Goal: Task Accomplishment & Management: Manage account settings

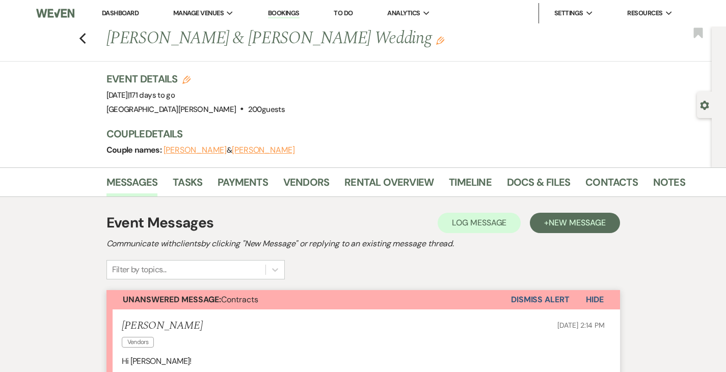
click at [120, 11] on link "Dashboard" at bounding box center [120, 13] width 37 height 9
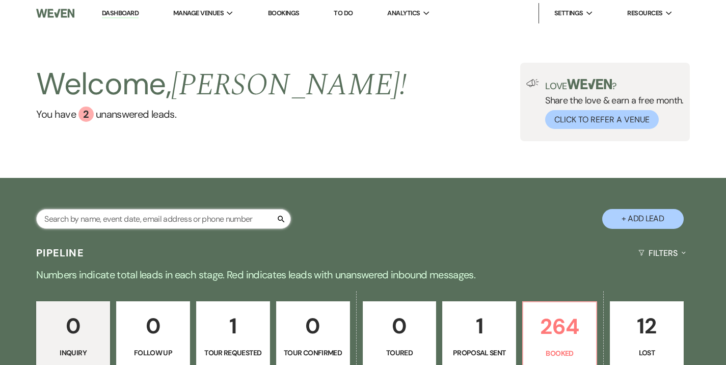
click at [212, 223] on input "text" at bounding box center [163, 219] width 255 height 20
type input "norman"
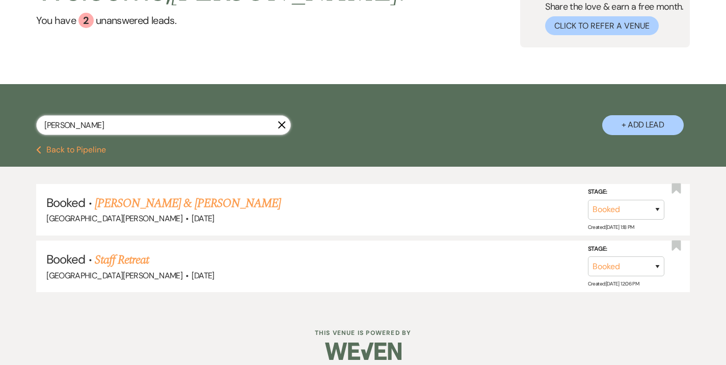
scroll to position [94, 0]
click at [191, 205] on link "Ashley Norman & Ali Fazlanis Valima" at bounding box center [188, 203] width 186 height 18
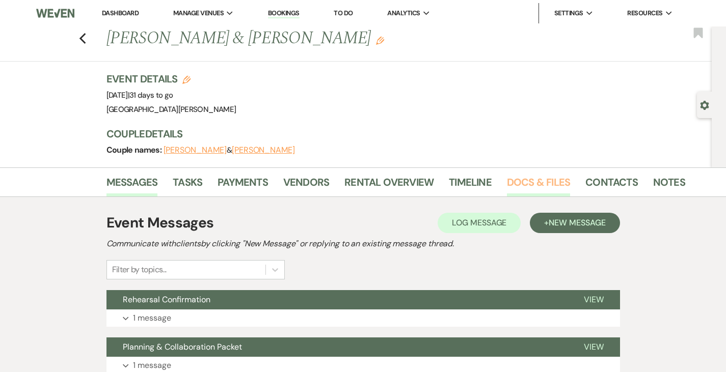
click at [507, 183] on link "Docs & Files" at bounding box center [538, 185] width 63 height 22
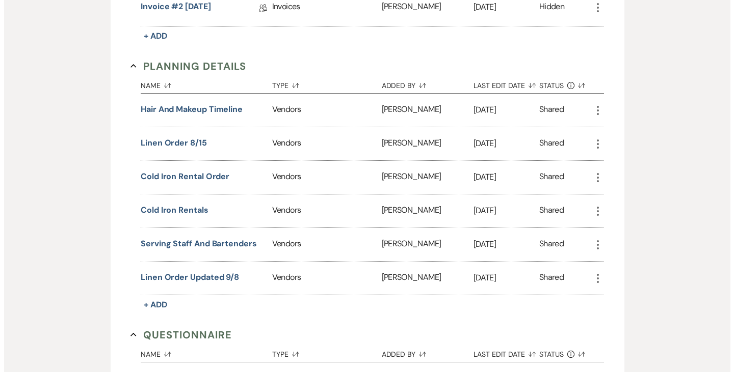
scroll to position [714, 0]
click at [137, 138] on button "linen order 8/15" at bounding box center [170, 144] width 66 height 12
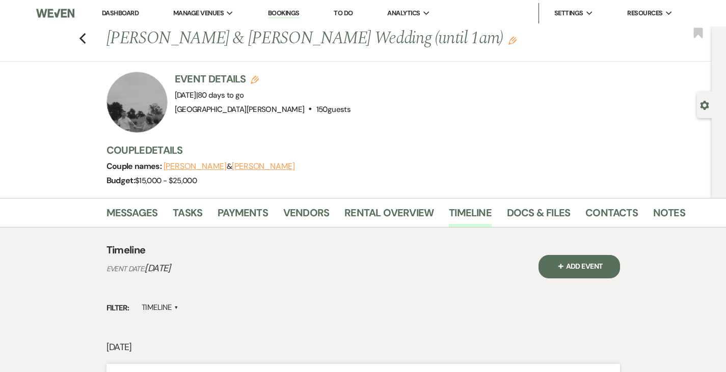
click at [115, 14] on link "Dashboard" at bounding box center [120, 13] width 37 height 9
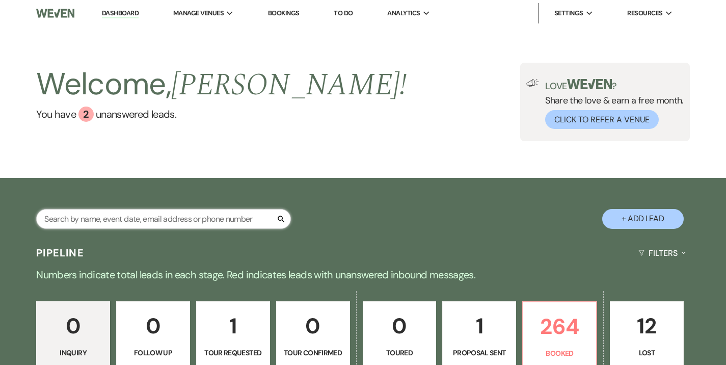
click at [159, 222] on input "text" at bounding box center [163, 219] width 255 height 20
type input "miller"
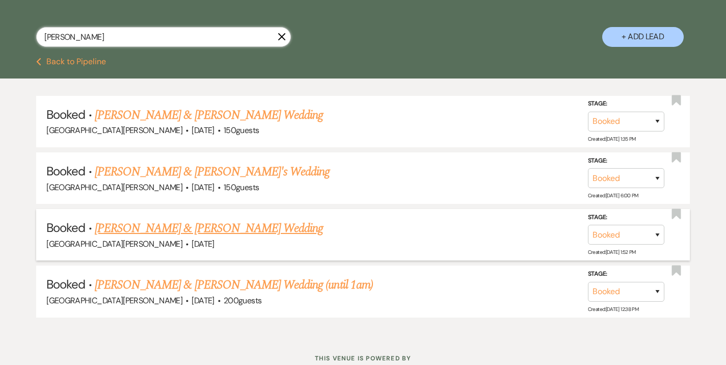
scroll to position [215, 0]
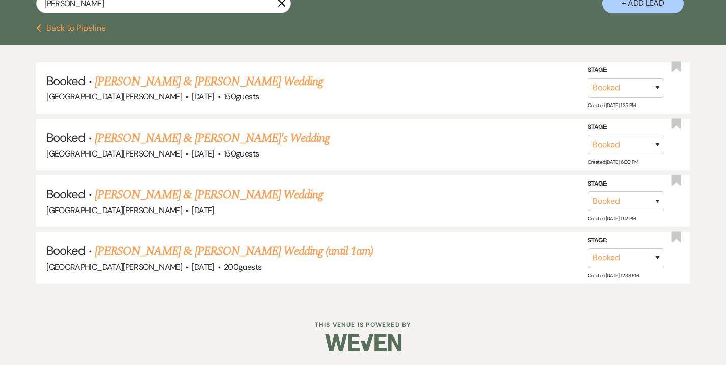
click at [180, 229] on ul "Booked · Madison Durr & Daylan Miller's Wedding Stone Valley Meadows · Dec 28, …" at bounding box center [363, 173] width 654 height 222
click at [169, 251] on link "[PERSON_NAME] & [PERSON_NAME] Wedding (until 1am)" at bounding box center [234, 251] width 278 height 18
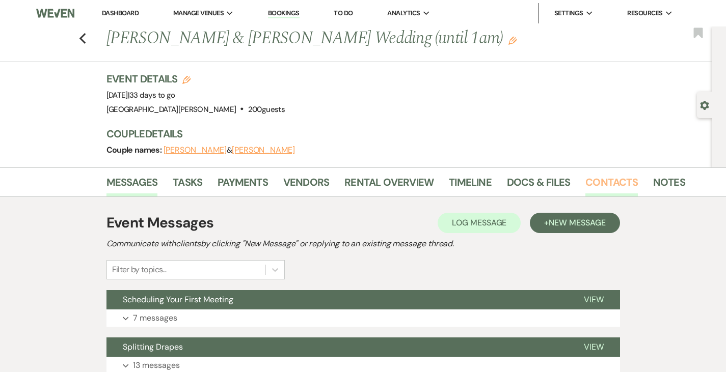
click at [585, 182] on link "Contacts" at bounding box center [611, 185] width 52 height 22
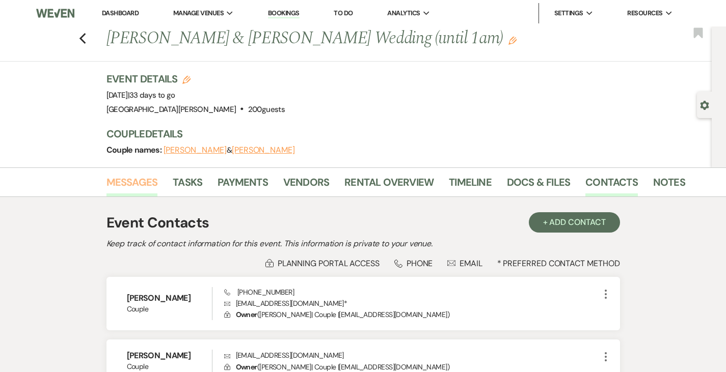
click at [106, 184] on link "Messages" at bounding box center [131, 185] width 51 height 22
click at [116, 12] on link "Dashboard" at bounding box center [120, 13] width 37 height 9
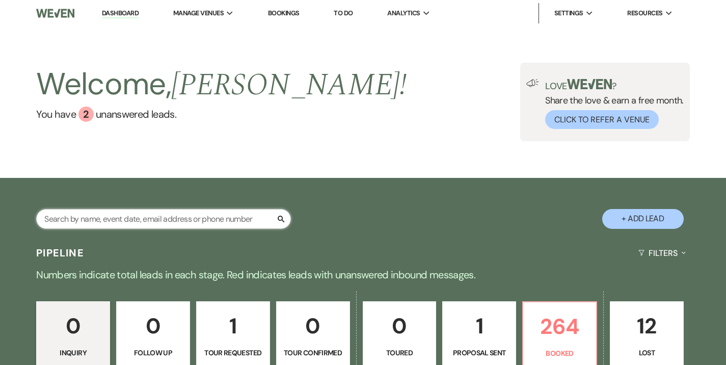
click at [225, 217] on input "text" at bounding box center [163, 219] width 255 height 20
type input "synchrony"
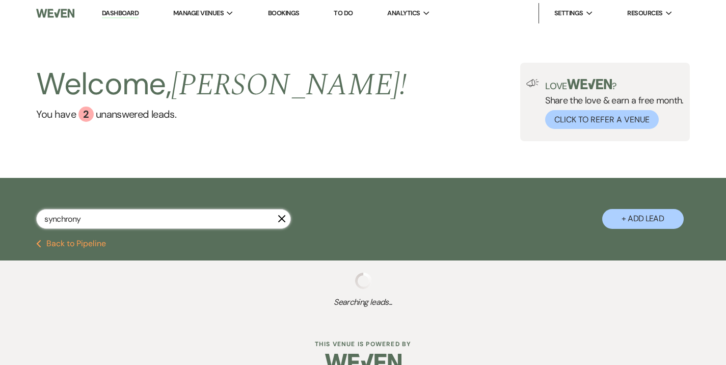
select select "8"
select select "11"
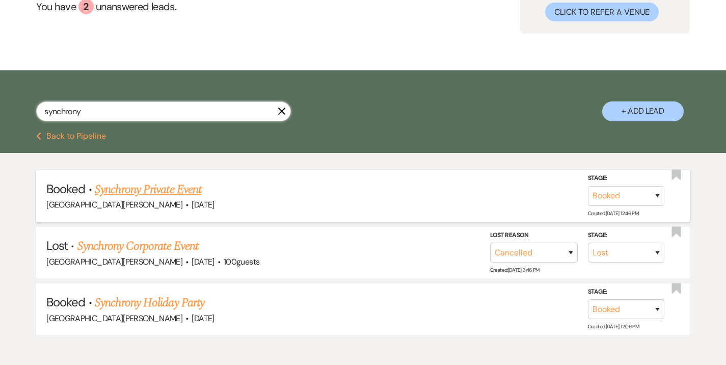
scroll to position [108, 0]
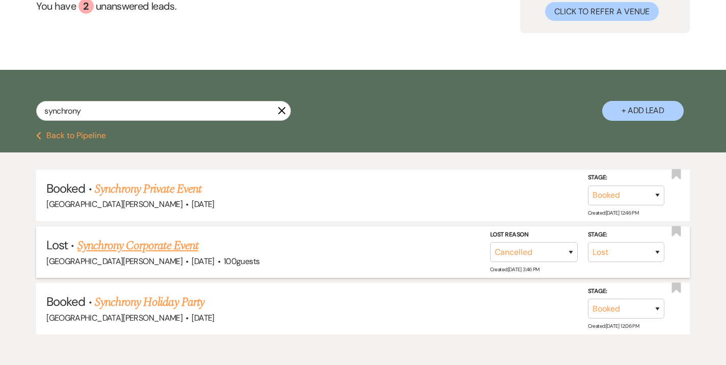
click at [153, 249] on link "Synchrony Corporate Event" at bounding box center [137, 245] width 121 height 18
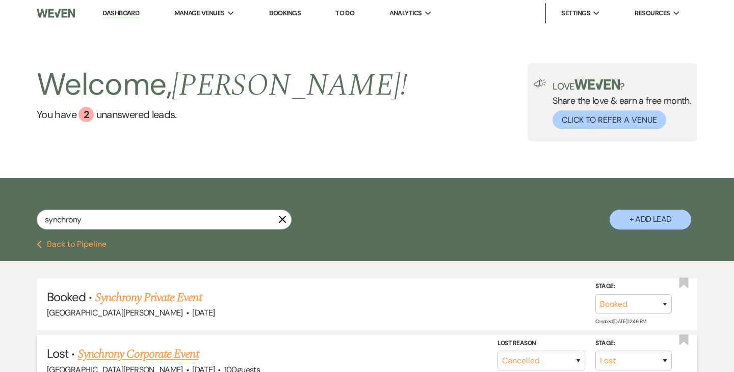
select select "8"
select select "11"
select select "12"
select select "9"
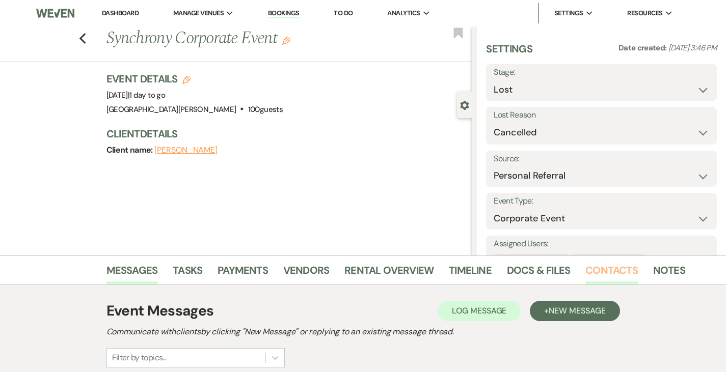
click at [585, 271] on link "Contacts" at bounding box center [611, 273] width 52 height 22
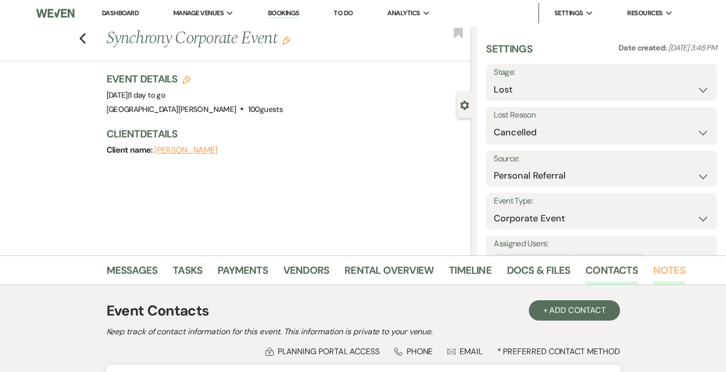
click at [653, 269] on link "Notes" at bounding box center [669, 273] width 32 height 22
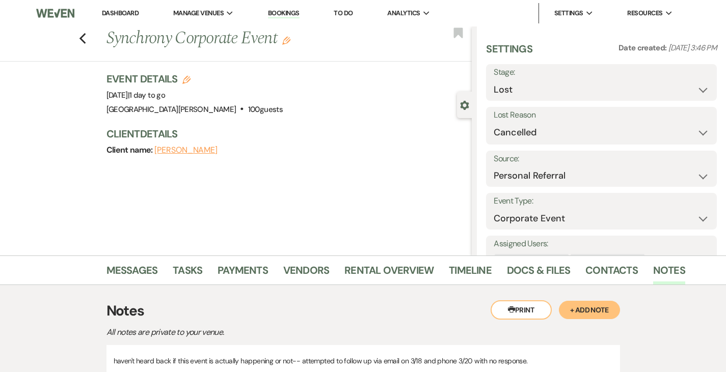
click at [620, 315] on button "+ Add Note" at bounding box center [589, 310] width 61 height 18
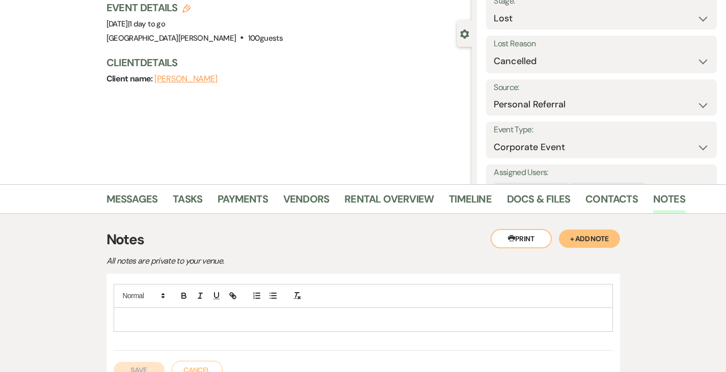
click at [249, 318] on p at bounding box center [363, 319] width 483 height 11
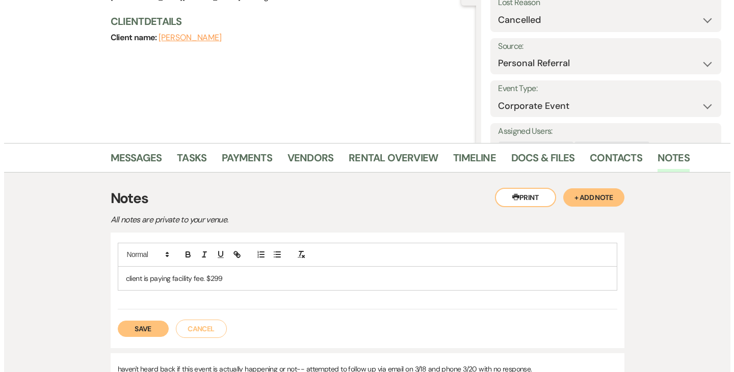
scroll to position [113, 0]
click at [114, 332] on button "Save" at bounding box center [139, 328] width 51 height 16
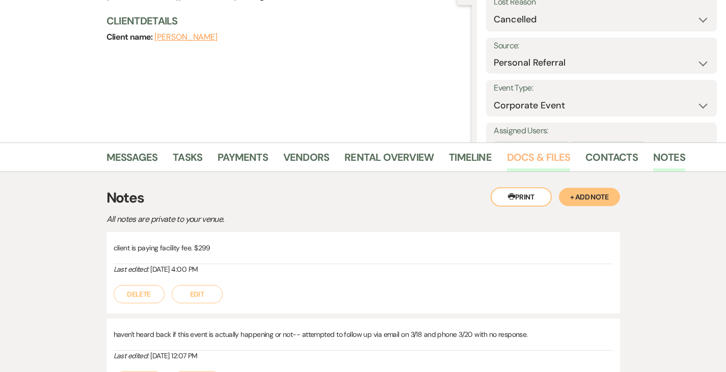
click at [507, 156] on link "Docs & Files" at bounding box center [538, 160] width 63 height 22
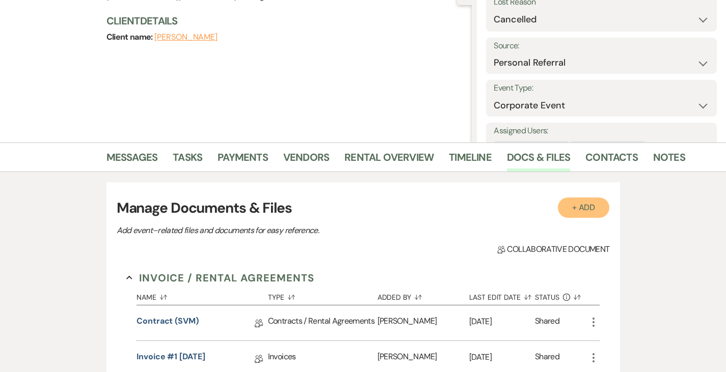
click at [610, 206] on button "+ Add" at bounding box center [584, 208] width 52 height 20
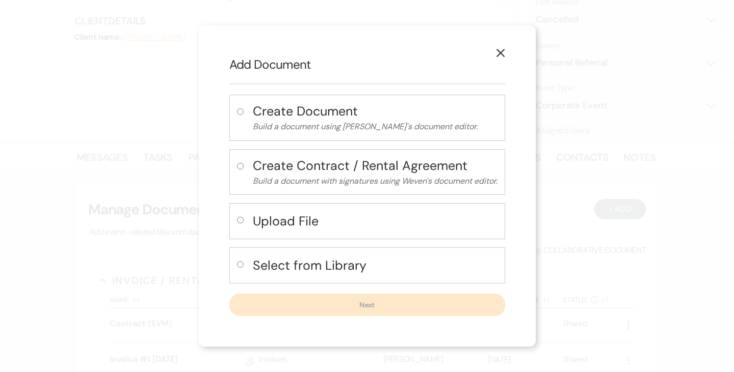
click at [253, 230] on h4 "Upload File" at bounding box center [375, 221] width 245 height 18
radio input "true"
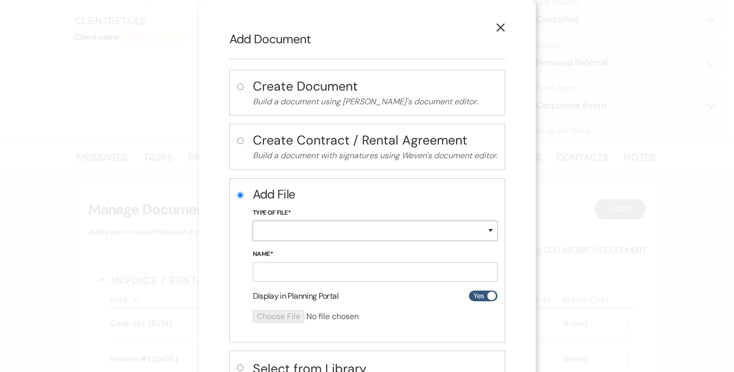
click at [290, 230] on select "Special Event Insurance Vendor Certificate of Insurance Contracts / Rental Agre…" at bounding box center [375, 231] width 245 height 20
select select "61"
click at [253, 221] on select "Special Event Insurance Vendor Certificate of Insurance Contracts / Rental Agre…" at bounding box center [375, 231] width 245 height 20
click at [298, 274] on input "Name*" at bounding box center [375, 272] width 245 height 20
type input "city bbq contract"
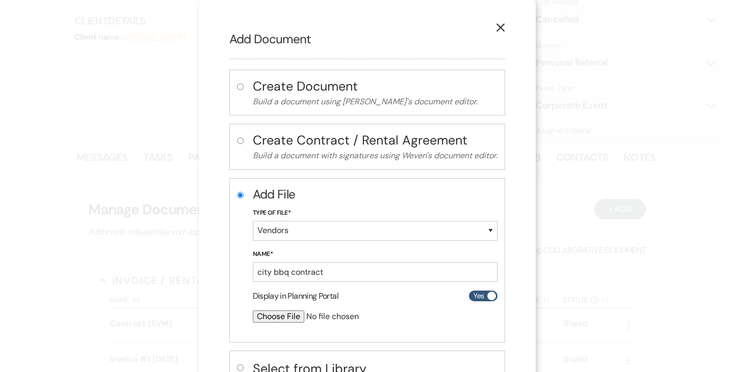
click at [262, 314] on input "file" at bounding box center [348, 317] width 191 height 12
type input "C:\fakepath\364816.pdf"
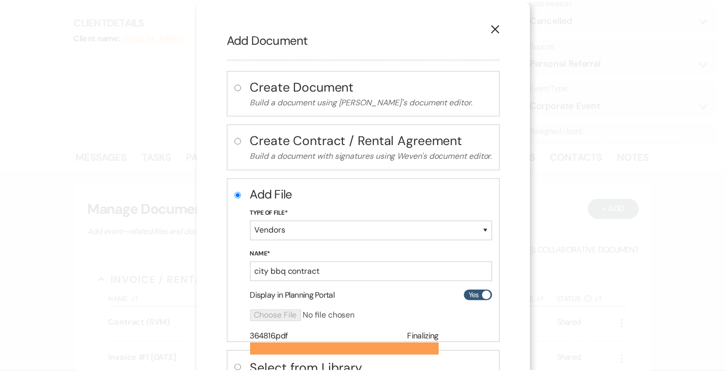
scroll to position [78, 0]
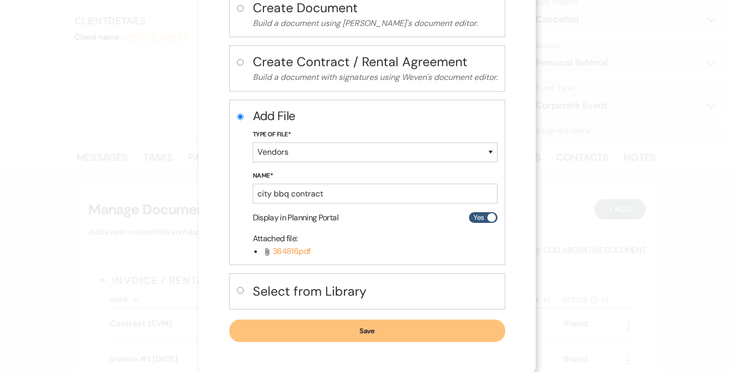
click at [389, 331] on button "Save" at bounding box center [367, 331] width 276 height 22
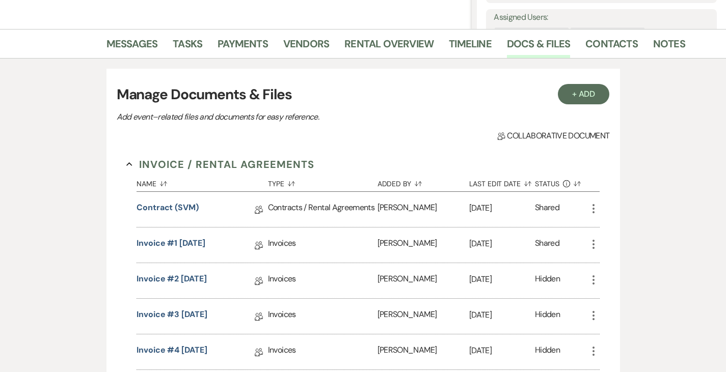
scroll to position [228, 0]
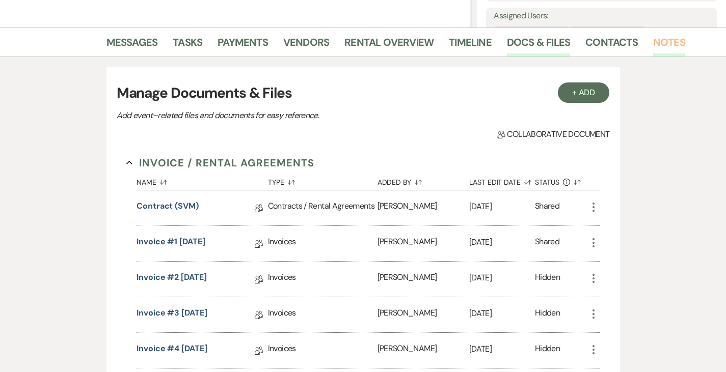
click at [653, 41] on link "Notes" at bounding box center [669, 45] width 32 height 22
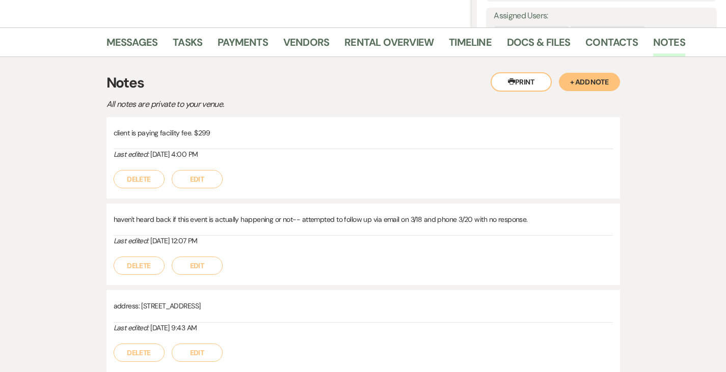
click at [172, 175] on button "Edit" at bounding box center [197, 179] width 51 height 18
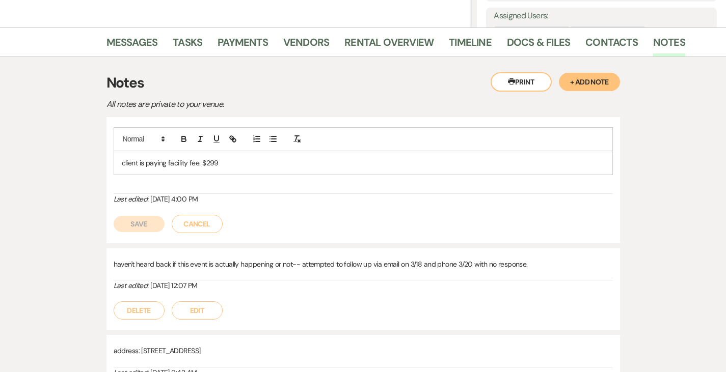
click at [244, 166] on p "client is paying facility fee. $299" at bounding box center [363, 162] width 483 height 11
click at [114, 227] on button "Save" at bounding box center [139, 224] width 51 height 16
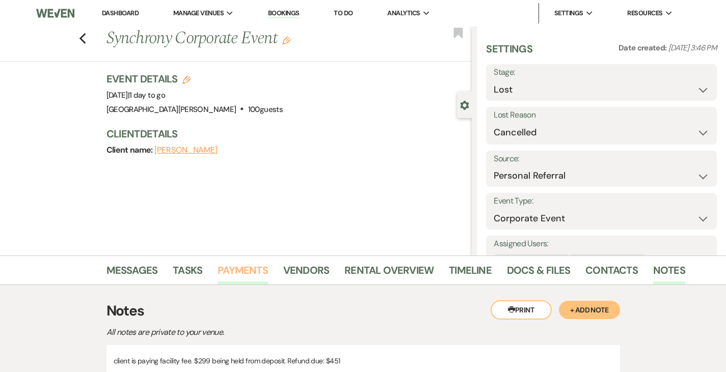
click at [218, 277] on link "Payments" at bounding box center [243, 273] width 50 height 22
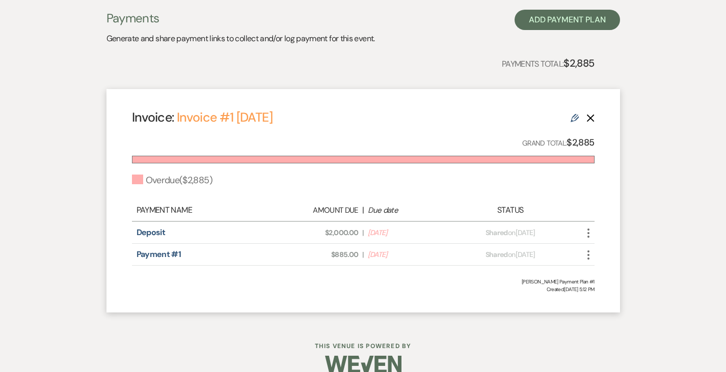
scroll to position [205, 0]
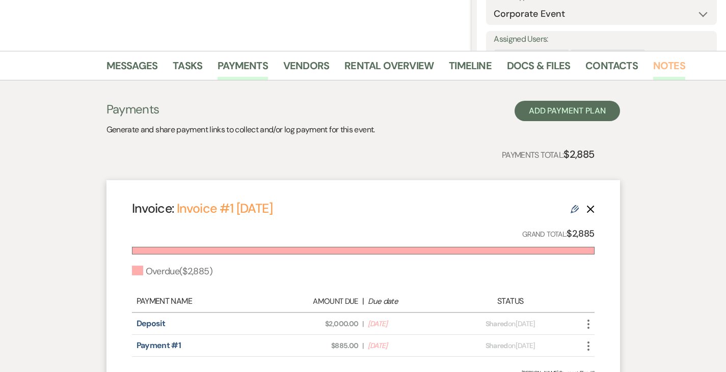
click at [653, 65] on link "Notes" at bounding box center [669, 69] width 32 height 22
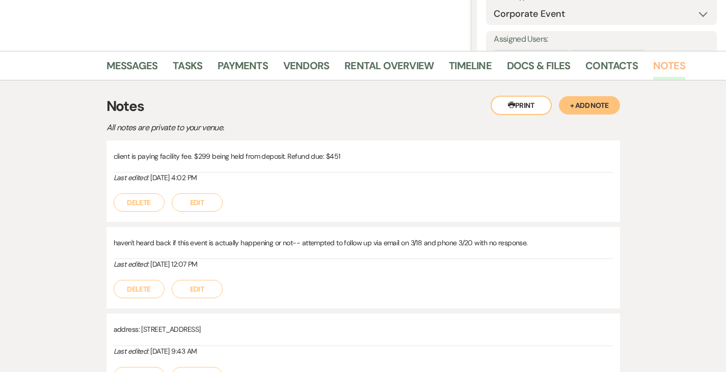
scroll to position [202, 0]
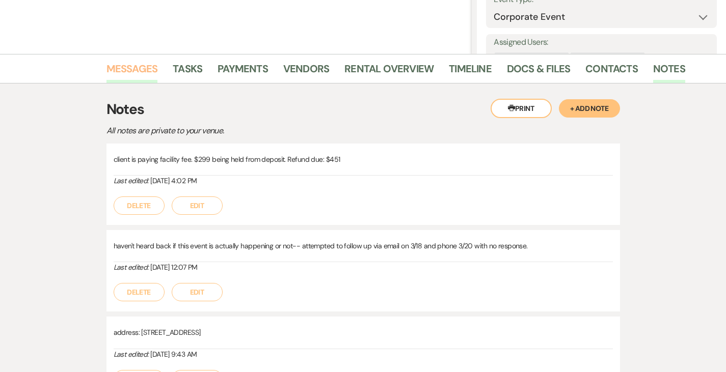
click at [106, 71] on link "Messages" at bounding box center [131, 72] width 51 height 22
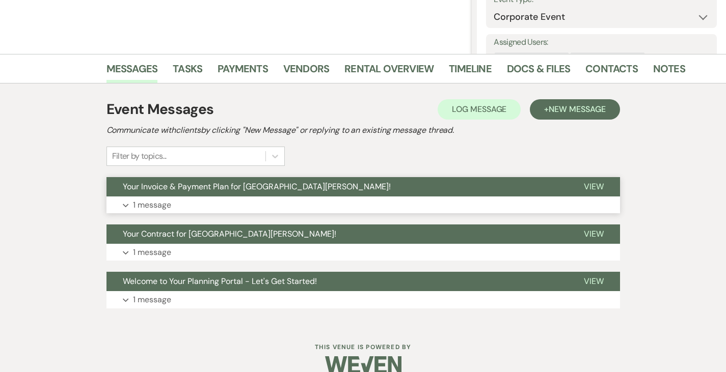
click at [132, 195] on button "Your Invoice & Payment Plan for [GEOGRAPHIC_DATA][PERSON_NAME]!" at bounding box center [336, 186] width 461 height 19
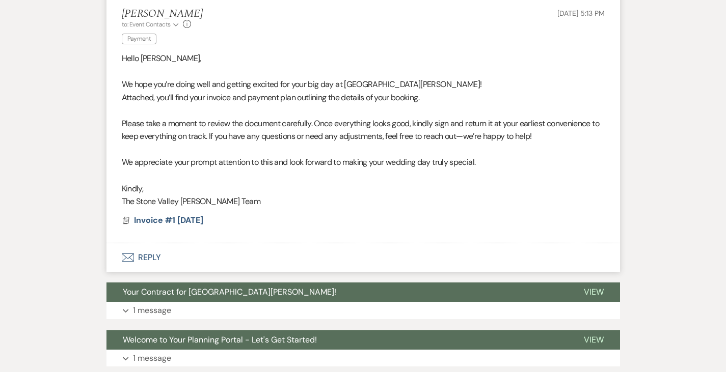
scroll to position [402, 0]
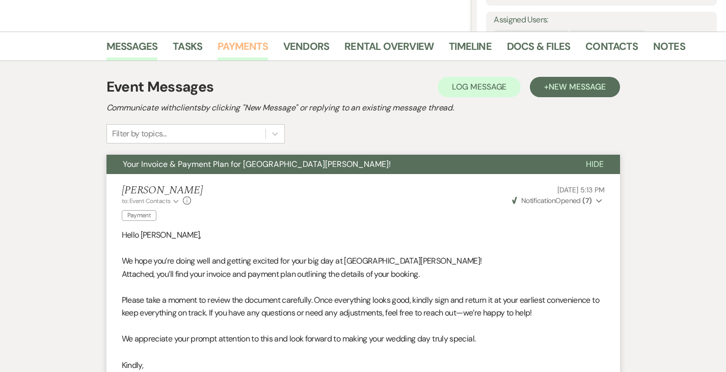
click at [218, 39] on link "Payments" at bounding box center [243, 49] width 50 height 22
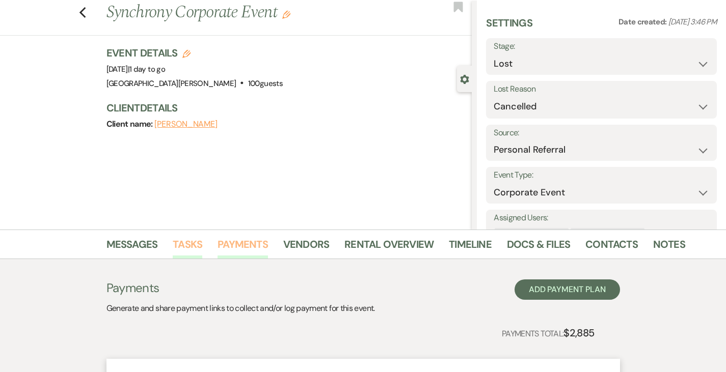
scroll to position [26, 0]
click at [653, 243] on link "Notes" at bounding box center [669, 247] width 32 height 22
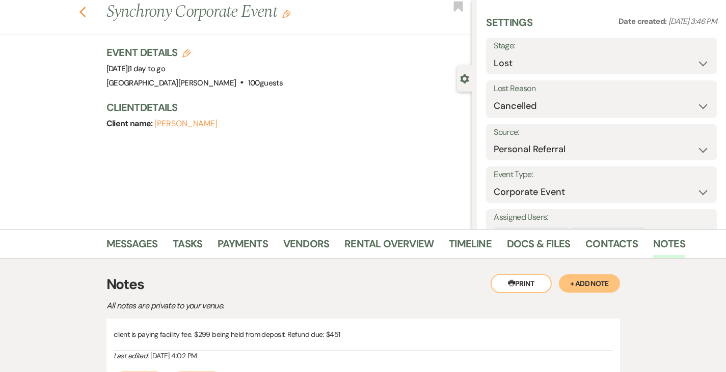
click at [79, 13] on use "button" at bounding box center [82, 12] width 7 height 11
select select "8"
select select "11"
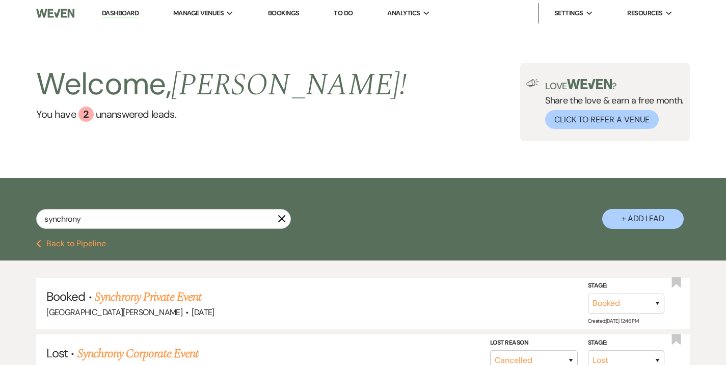
click at [205, 36] on div "Welcome, [PERSON_NAME] ! You have 2 unanswered lead s . Love ? Share the love &…" at bounding box center [363, 101] width 726 height 151
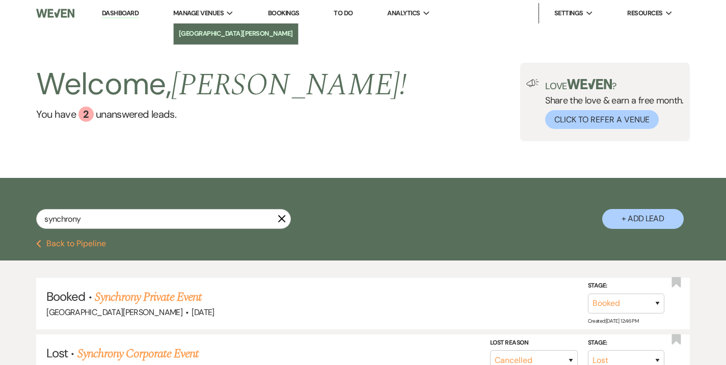
click at [203, 35] on li "[GEOGRAPHIC_DATA][PERSON_NAME]" at bounding box center [236, 34] width 114 height 10
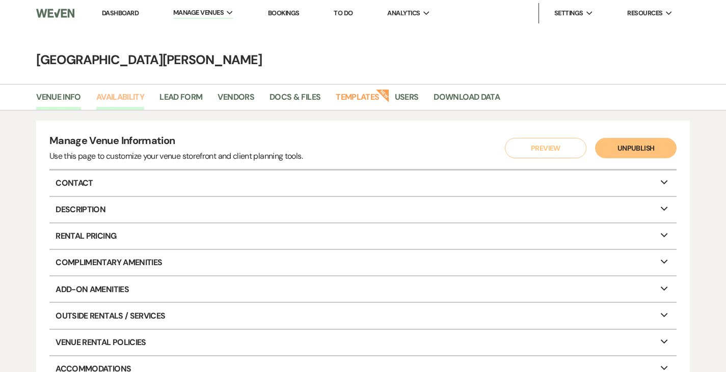
click at [128, 99] on link "Availability" at bounding box center [120, 100] width 48 height 19
select select "3"
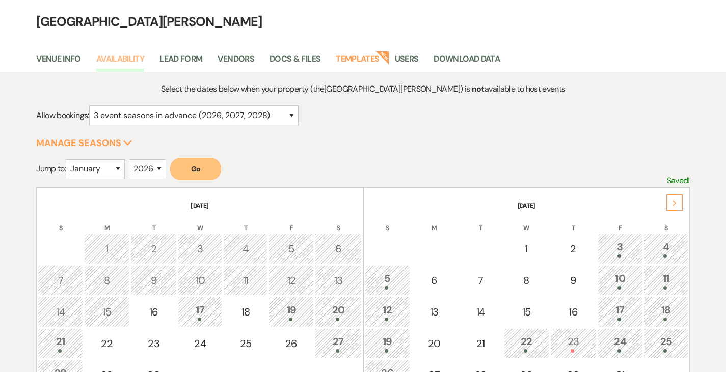
scroll to position [41, 0]
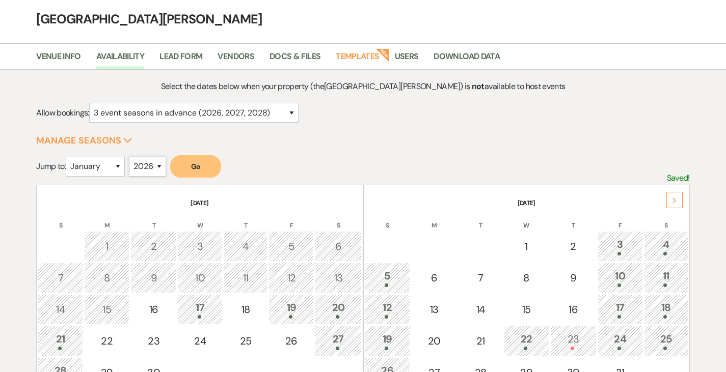
click at [149, 167] on select "2025 2026 2027 2028 2029" at bounding box center [147, 167] width 37 height 20
select select "2025"
click at [131, 157] on select "2025 2026 2027 2028 2029" at bounding box center [147, 167] width 37 height 20
click at [90, 160] on select "January February March April May June July August September October November De…" at bounding box center [95, 167] width 59 height 20
click at [68, 157] on select "January February March April May June July August September October November De…" at bounding box center [95, 167] width 59 height 20
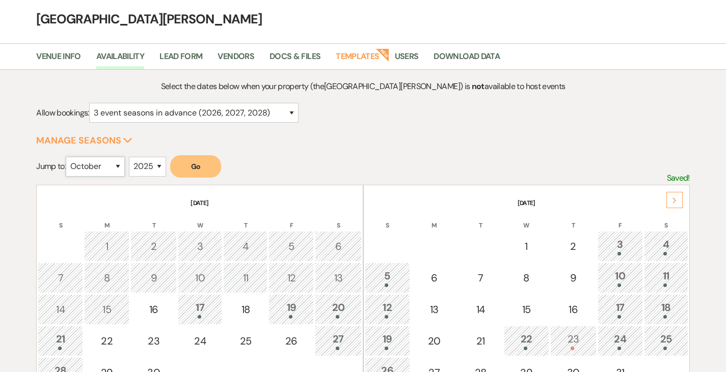
click at [99, 165] on select "January February March April May June July August September October November De…" at bounding box center [95, 167] width 59 height 20
select select "9"
click at [68, 157] on select "January February March April May June July August September October November De…" at bounding box center [95, 167] width 59 height 20
click at [192, 172] on button "Go" at bounding box center [195, 166] width 51 height 22
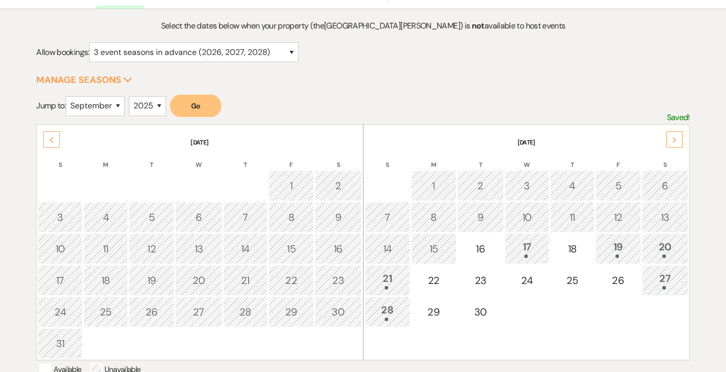
scroll to position [102, 0]
click at [523, 252] on div "17" at bounding box center [526, 248] width 33 height 19
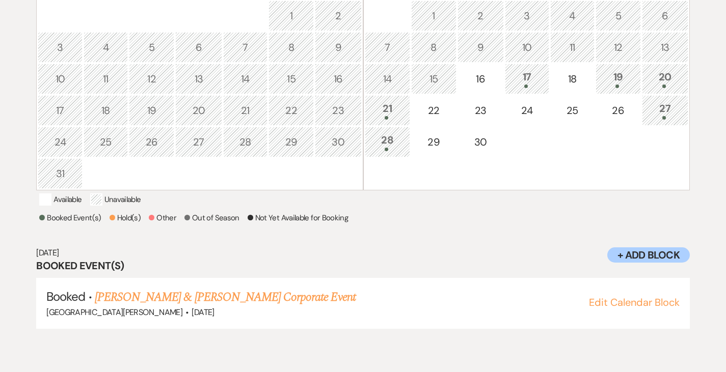
scroll to position [261, 0]
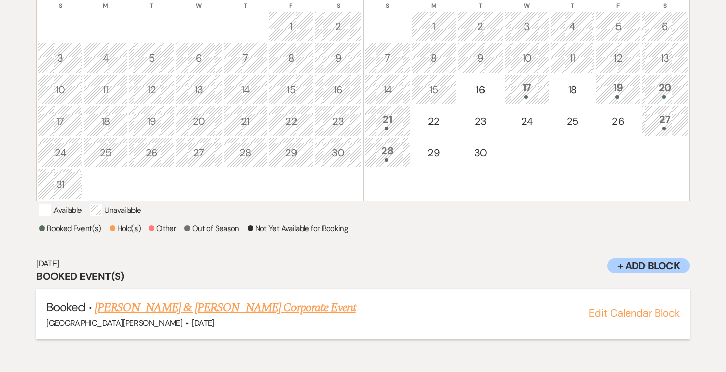
click at [212, 317] on link "[PERSON_NAME] & [PERSON_NAME] Corporate Event" at bounding box center [225, 308] width 261 height 18
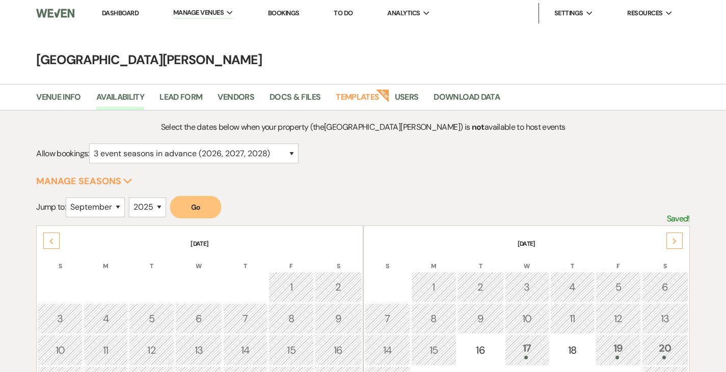
click at [104, 8] on li "Dashboard" at bounding box center [120, 13] width 47 height 20
click at [111, 12] on link "Dashboard" at bounding box center [120, 13] width 37 height 9
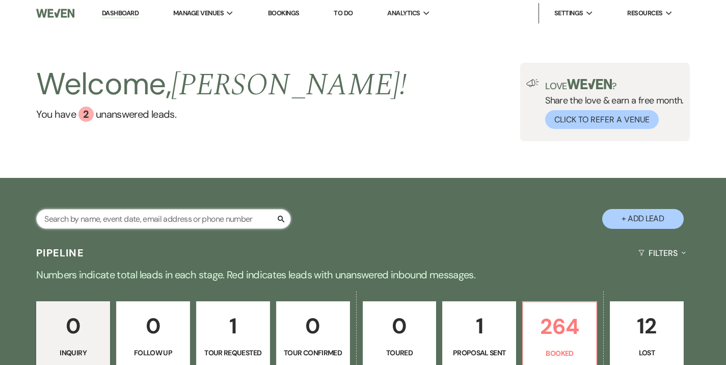
click at [194, 216] on input "text" at bounding box center [163, 219] width 255 height 20
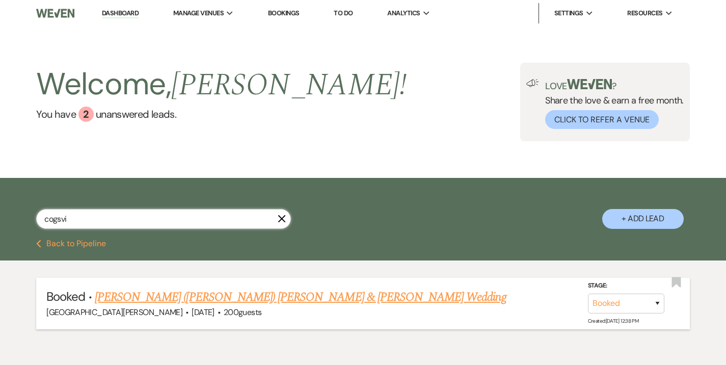
type input "cogsvi"
click at [239, 295] on link "[PERSON_NAME] ([PERSON_NAME]) [PERSON_NAME] & [PERSON_NAME] Wedding" at bounding box center [301, 297] width 412 height 18
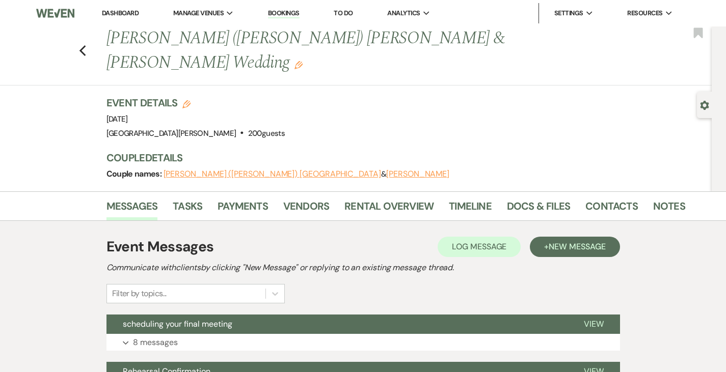
scroll to position [22, 0]
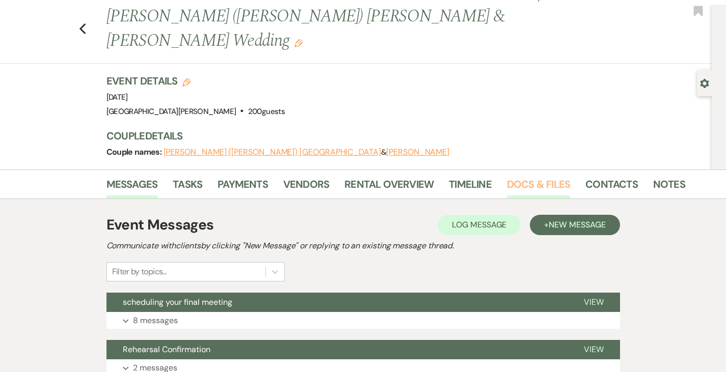
click at [511, 176] on link "Docs & Files" at bounding box center [538, 187] width 63 height 22
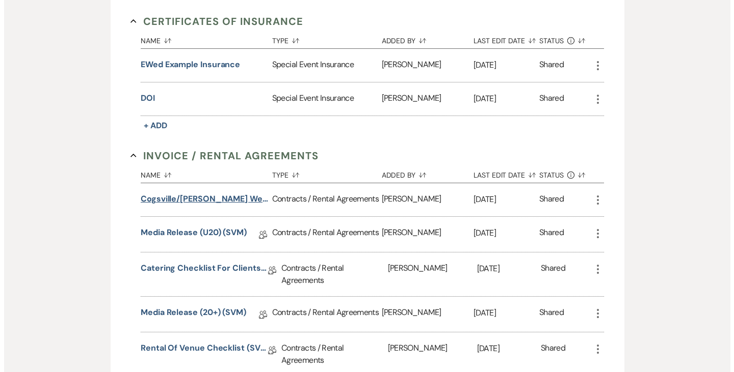
scroll to position [306, 0]
click at [163, 193] on button "Cogsville/[PERSON_NAME] Wedding" at bounding box center [200, 199] width 127 height 12
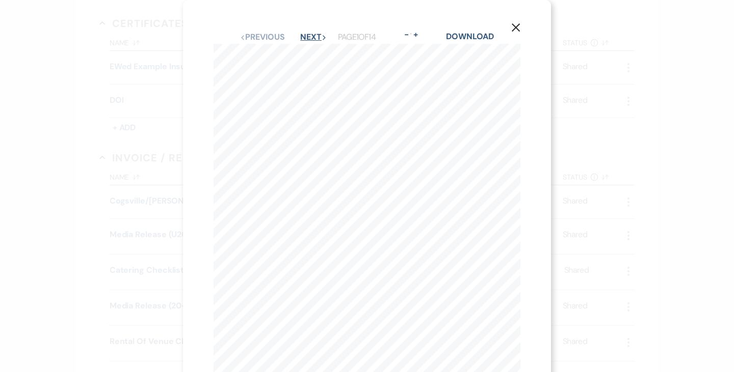
click at [300, 38] on button "Next Next" at bounding box center [313, 37] width 26 height 8
click at [300, 39] on button "Next Next" at bounding box center [313, 37] width 26 height 8
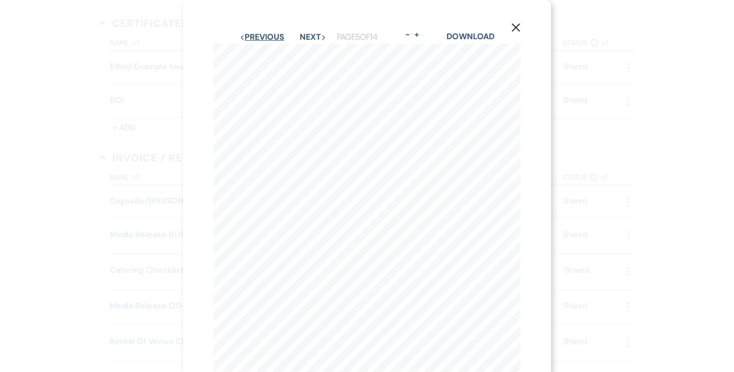
click at [264, 36] on button "Previous Previous" at bounding box center [261, 37] width 44 height 8
click at [304, 33] on button "Next Next" at bounding box center [313, 37] width 26 height 8
click at [306, 24] on div "X Previous Previous Next Next Page 6 of 14 - Zoom + Download previously provide…" at bounding box center [367, 235] width 368 height 472
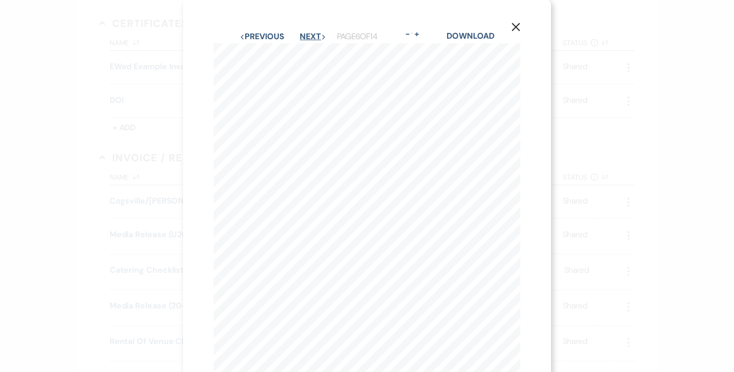
click at [307, 35] on button "Next Next" at bounding box center [313, 37] width 26 height 8
click at [303, 38] on button "Next Next" at bounding box center [313, 37] width 26 height 8
click at [250, 37] on button "Previous Previous" at bounding box center [261, 37] width 44 height 8
click at [248, 36] on button "Previous Previous" at bounding box center [261, 37] width 44 height 8
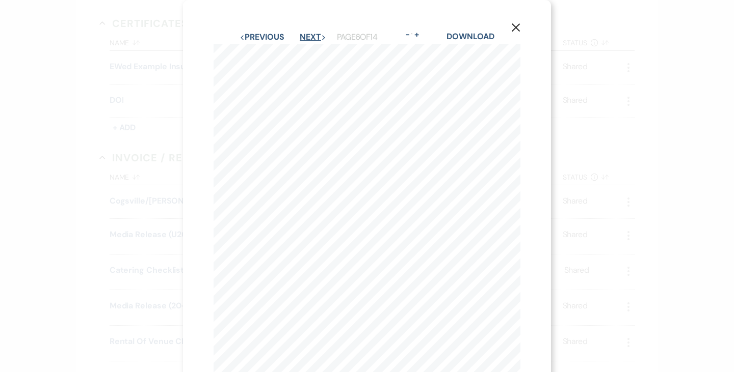
click at [300, 36] on button "Next Next" at bounding box center [313, 37] width 26 height 8
click at [310, 38] on button "Next Next" at bounding box center [313, 37] width 26 height 8
click at [303, 36] on button "Next Next" at bounding box center [313, 37] width 26 height 8
click at [310, 35] on button "Next Next" at bounding box center [313, 37] width 26 height 8
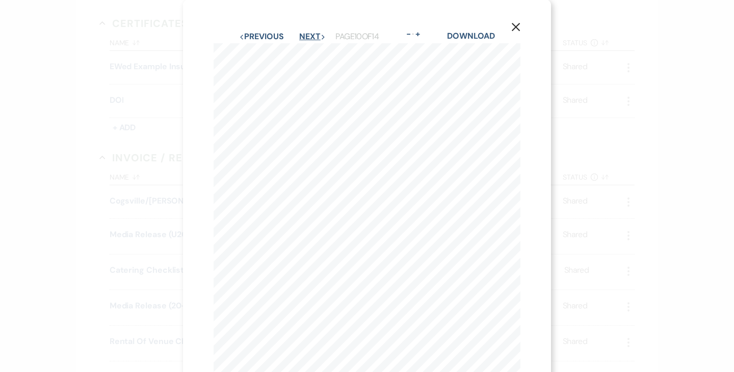
click at [299, 39] on button "Next Next" at bounding box center [312, 37] width 26 height 8
click at [461, 38] on link "Download" at bounding box center [469, 36] width 47 height 11
click at [85, 137] on div "X Previous Previous Next Next Page 11 of 14 - Zoom + Download This agreement ma…" at bounding box center [367, 186] width 734 height 372
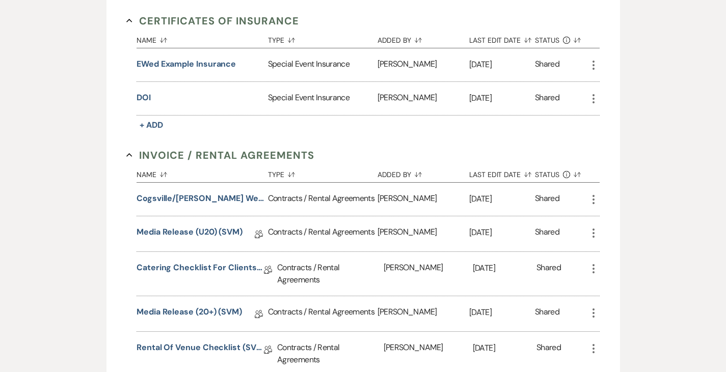
scroll to position [0, 0]
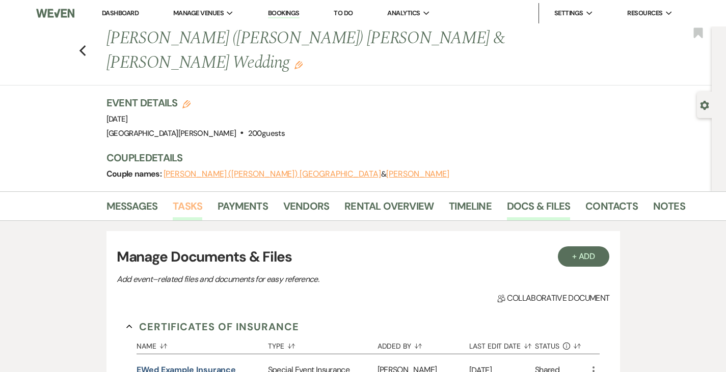
click at [173, 198] on link "Tasks" at bounding box center [188, 209] width 30 height 22
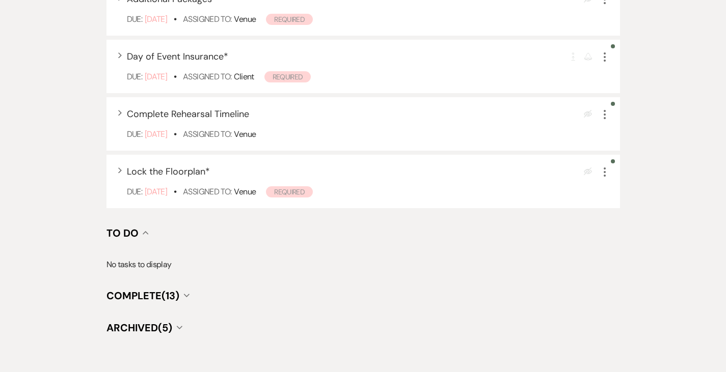
scroll to position [425, 0]
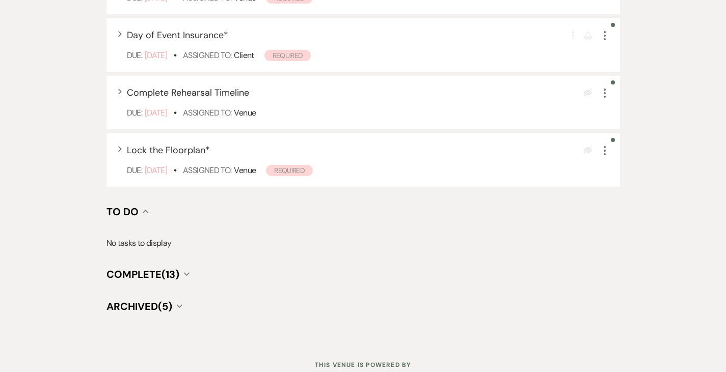
click at [119, 268] on span "Complete (13)" at bounding box center [142, 274] width 73 height 13
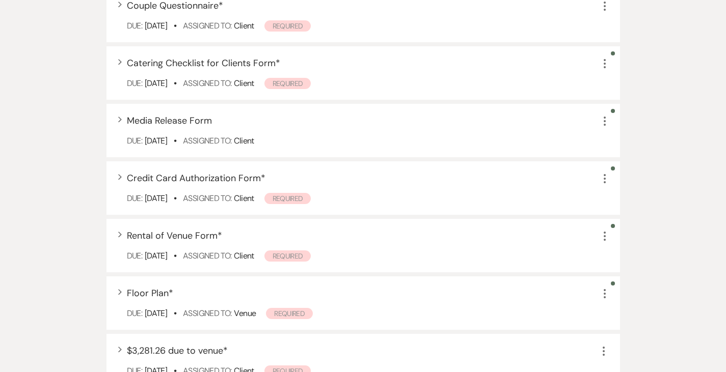
scroll to position [852, 0]
click at [127, 229] on span "Rental of Venue Form *" at bounding box center [174, 235] width 95 height 12
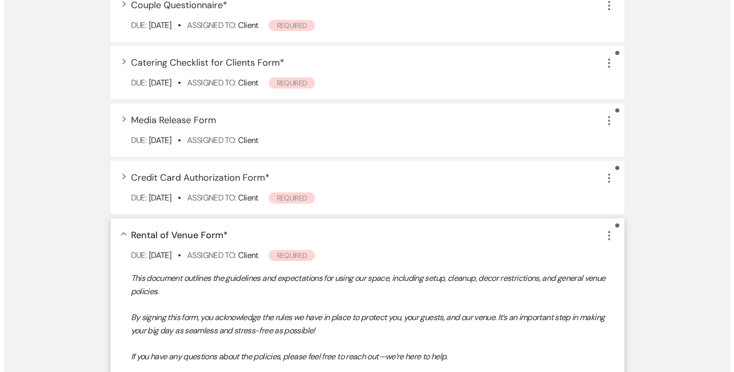
scroll to position [936, 0]
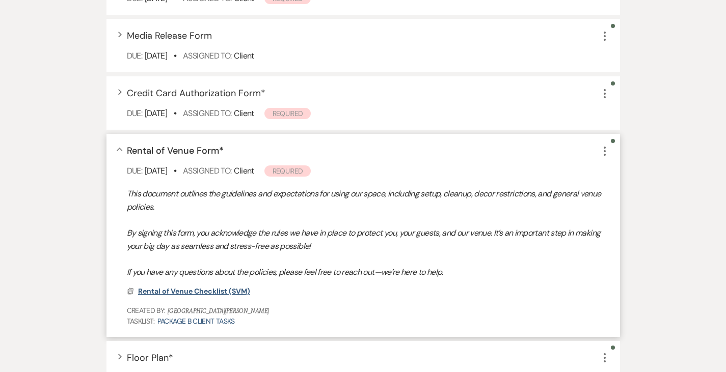
click at [159, 287] on span "Rental of Venue Checklist (SVM)" at bounding box center [194, 291] width 112 height 9
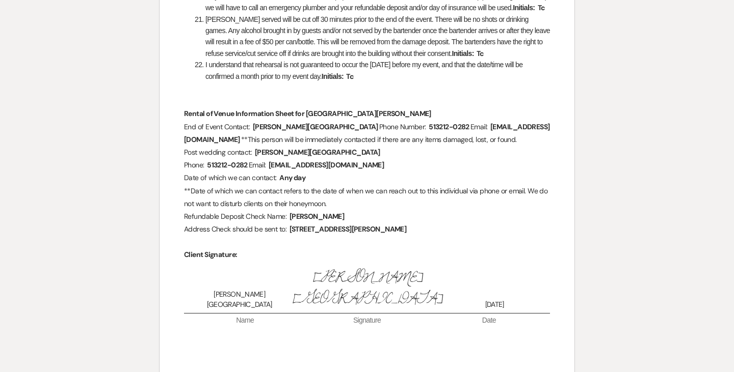
scroll to position [864, 0]
drag, startPoint x: 423, startPoint y: 192, endPoint x: 285, endPoint y: 189, distance: 138.6
click at [285, 171] on p "Phone: ﻿ 513212-0282 ﻿ Email: ﻿ [EMAIL_ADDRESS][DOMAIN_NAME] ﻿" at bounding box center [367, 164] width 366 height 13
drag, startPoint x: 439, startPoint y: 191, endPoint x: 283, endPoint y: 192, distance: 155.9
click at [283, 171] on p "Phone: ﻿ 513212-0282 ﻿ Email: ﻿ [EMAIL_ADDRESS][DOMAIN_NAME] ﻿" at bounding box center [367, 164] width 366 height 13
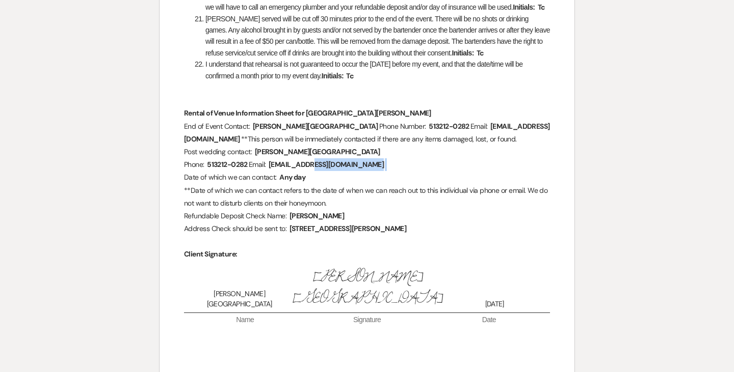
copy p "[EMAIL_ADDRESS][DOMAIN_NAME] ﻿"
click at [367, 171] on span "[EMAIL_ADDRESS][DOMAIN_NAME]" at bounding box center [325, 165] width 117 height 12
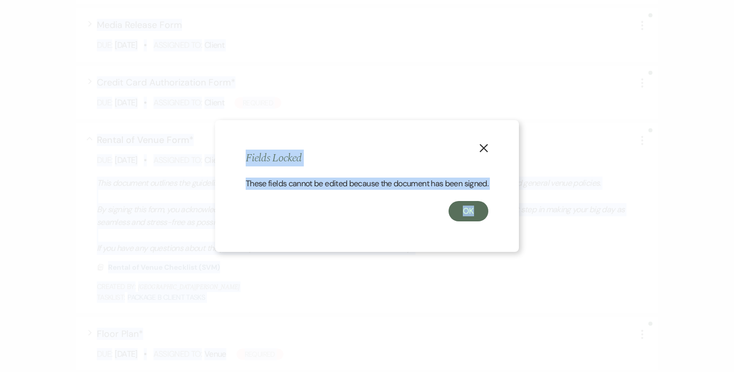
click at [367, 188] on div "These fields cannot be edited because the document has been signed." at bounding box center [367, 189] width 242 height 23
click at [483, 144] on icon "X" at bounding box center [483, 148] width 9 height 9
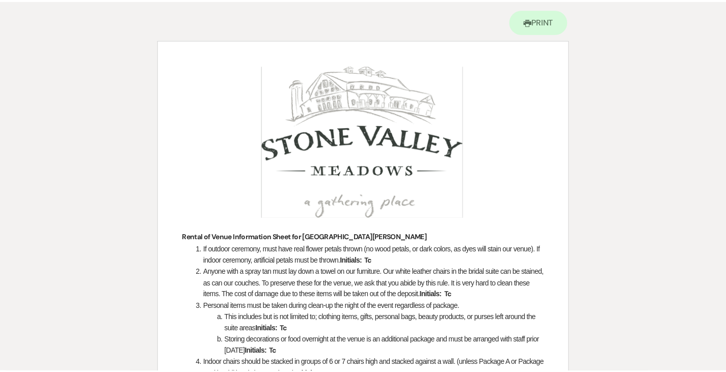
scroll to position [0, 0]
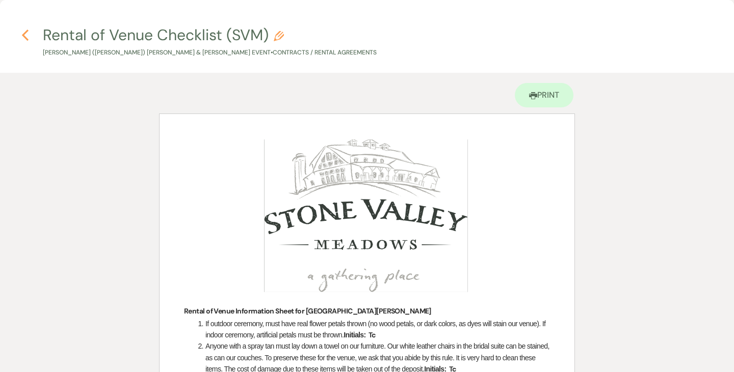
click at [24, 35] on use "button" at bounding box center [25, 35] width 7 height 11
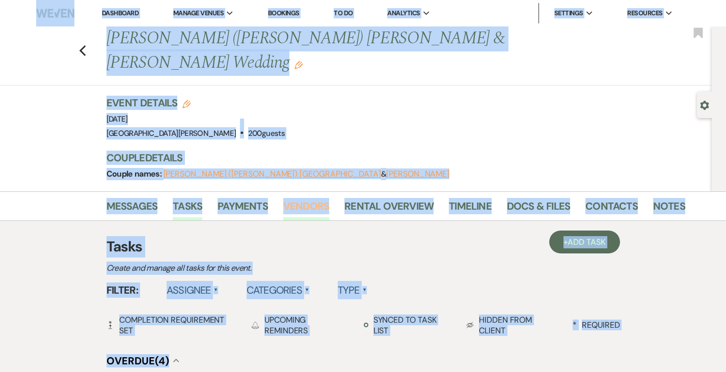
click at [283, 198] on link "Vendors" at bounding box center [306, 209] width 46 height 22
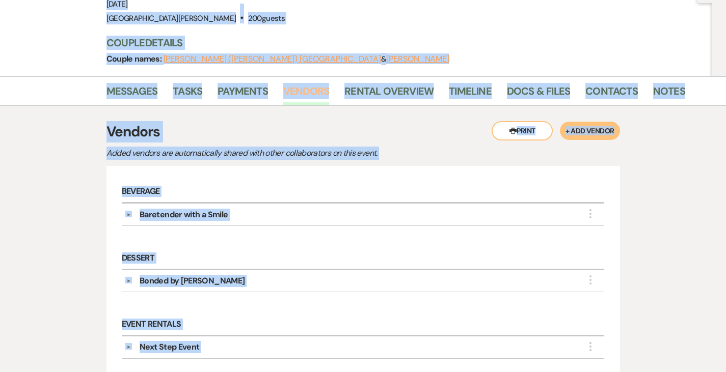
scroll to position [117, 0]
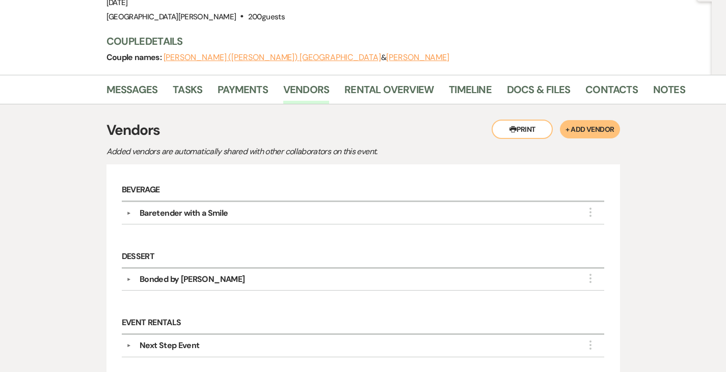
click at [142, 207] on div "Baretender with a Smile" at bounding box center [184, 213] width 88 height 12
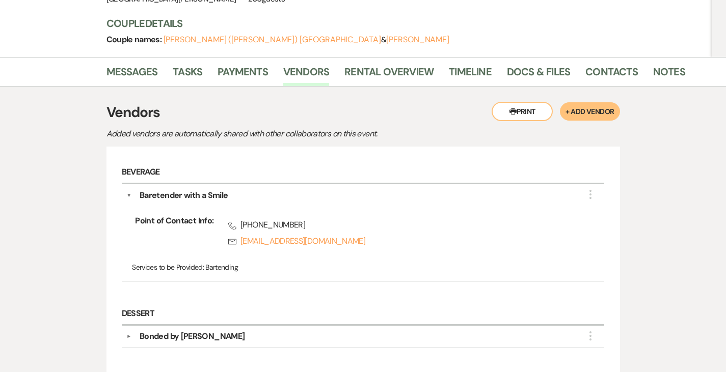
scroll to position [0, 0]
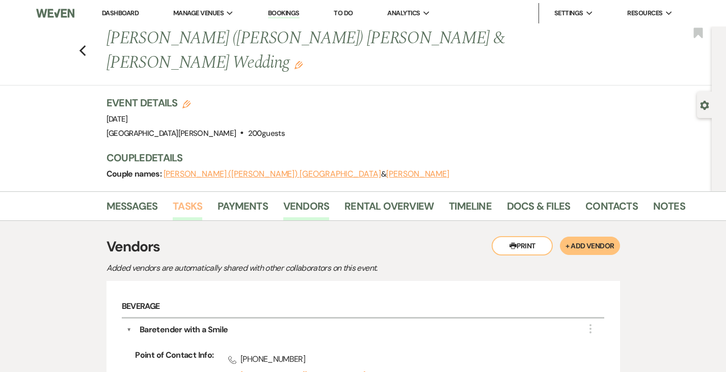
click at [173, 198] on link "Tasks" at bounding box center [188, 209] width 30 height 22
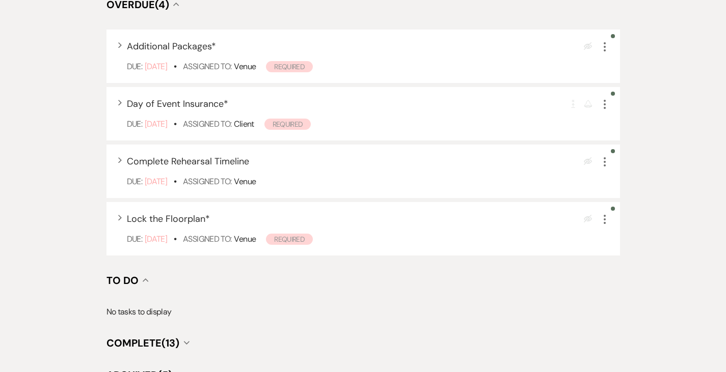
scroll to position [425, 0]
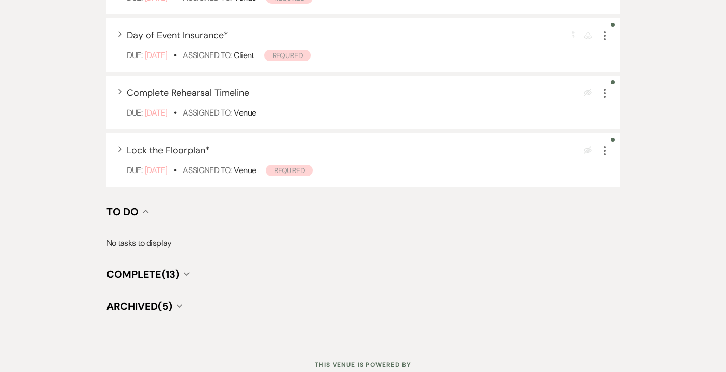
click at [117, 228] on div "+ Add Task Tasks Create and manage all tasks for this event. Filter: Assignee ▲…" at bounding box center [363, 62] width 514 height 503
click at [116, 268] on span "Complete (13)" at bounding box center [142, 274] width 73 height 13
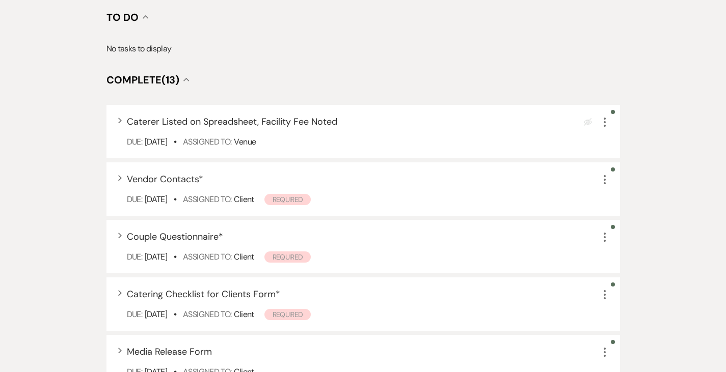
scroll to position [642, 0]
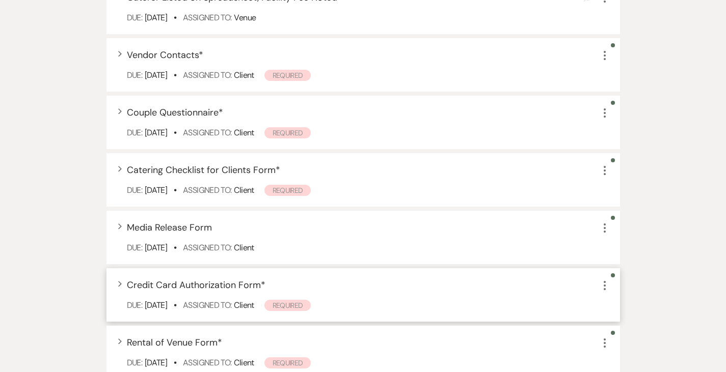
click at [131, 279] on span "Credit Card Authorization Form *" at bounding box center [196, 285] width 139 height 12
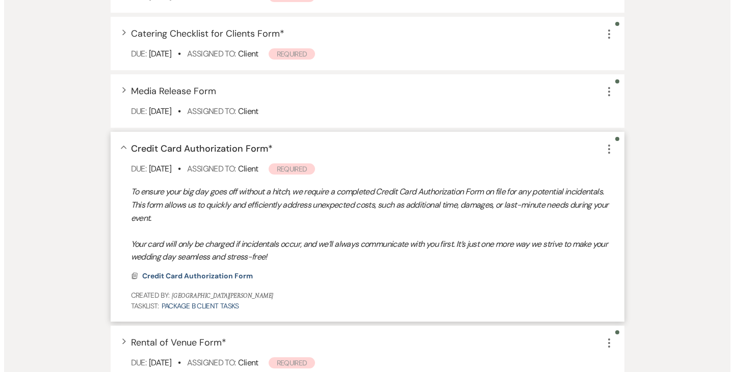
scroll to position [900, 0]
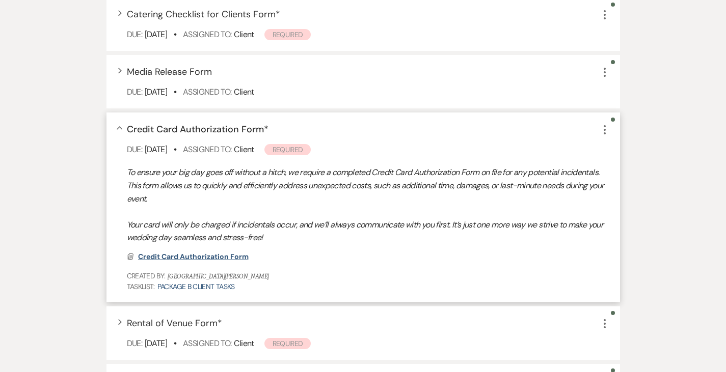
click at [170, 252] on span "Credit Card Authorization Form" at bounding box center [193, 256] width 111 height 9
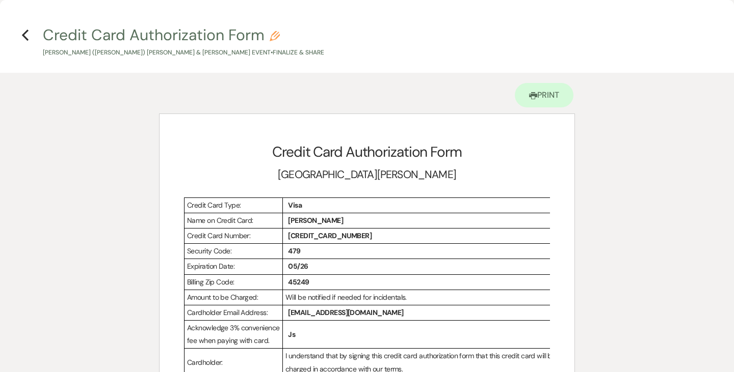
scroll to position [11, 0]
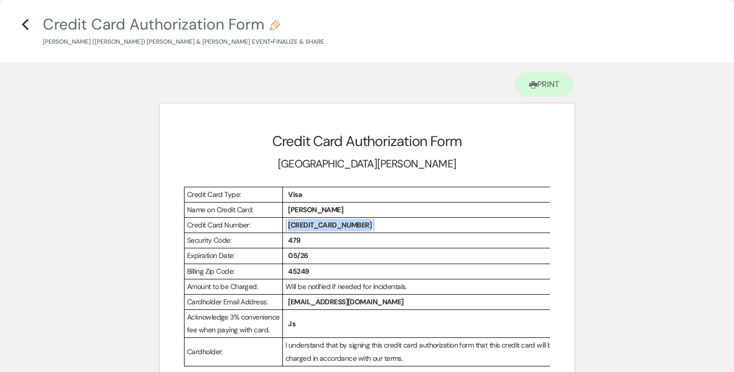
drag, startPoint x: 364, startPoint y: 225, endPoint x: 337, endPoint y: 227, distance: 27.0
click at [337, 227] on p "﻿ [CREDIT_CARD_NUMBER] ﻿" at bounding box center [425, 225] width 280 height 13
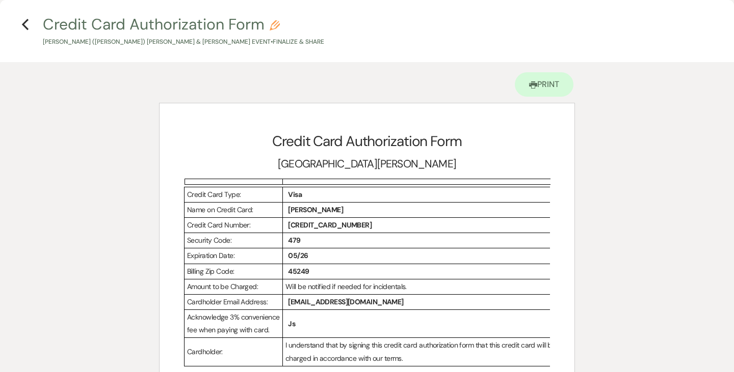
click at [22, 199] on div "Printer Print Add Photo + Insert Field Expand Standard Field Smart Field Signat…" at bounding box center [367, 295] width 734 height 466
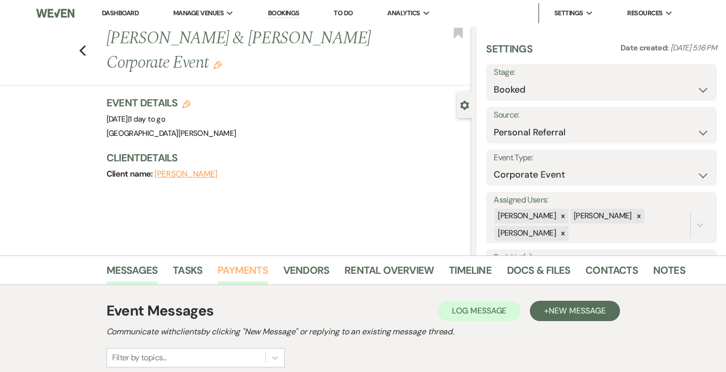
click at [218, 272] on link "Payments" at bounding box center [243, 273] width 50 height 22
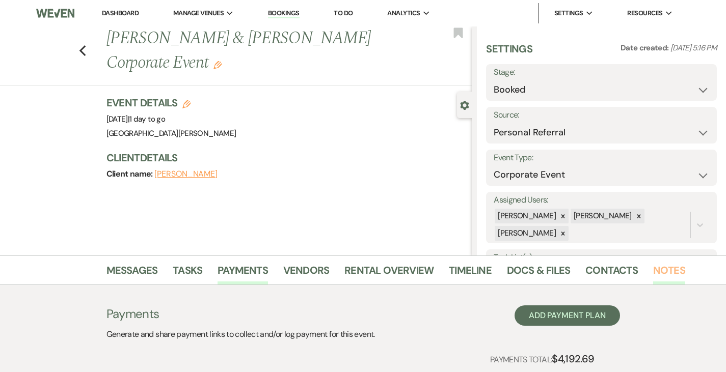
click at [653, 272] on link "Notes" at bounding box center [669, 273] width 32 height 22
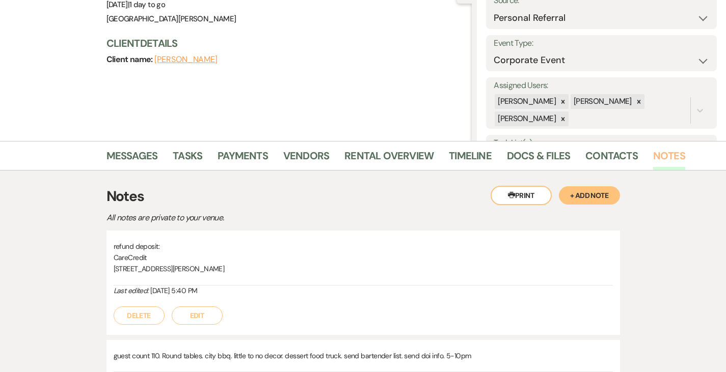
scroll to position [116, 0]
click at [620, 191] on button "+ Add Note" at bounding box center [589, 194] width 61 height 18
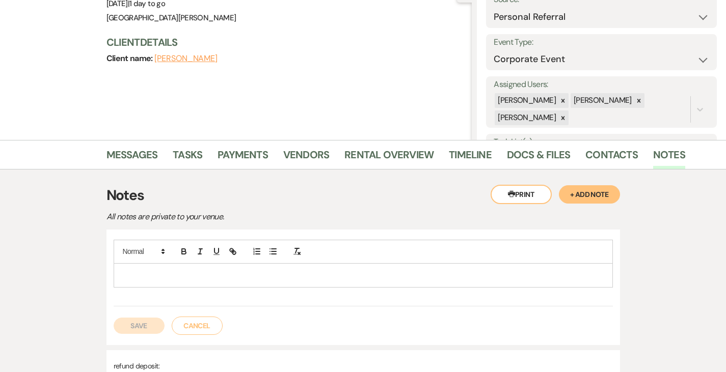
scroll to position [174, 0]
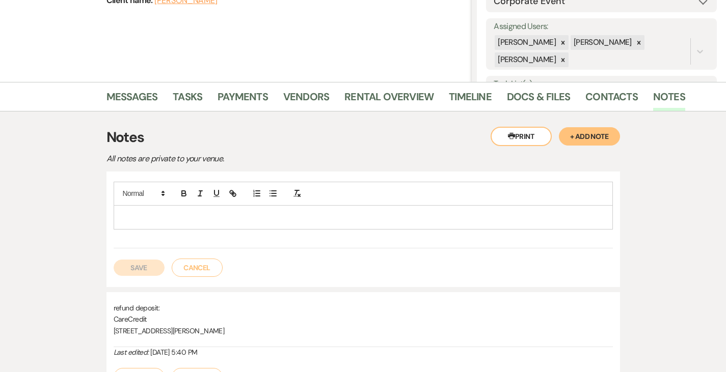
click at [172, 273] on button "Cancel" at bounding box center [197, 268] width 51 height 18
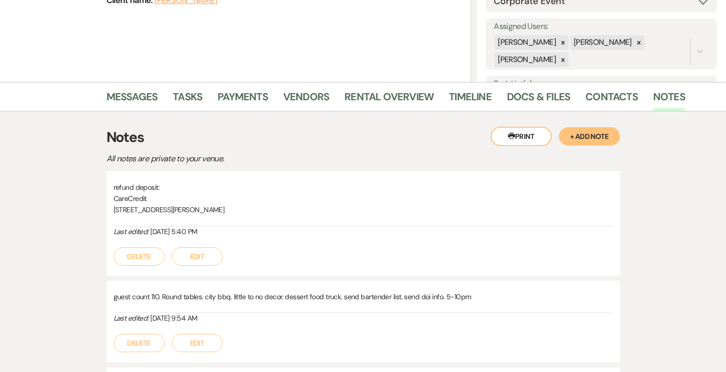
click at [172, 255] on button "Edit" at bounding box center [197, 257] width 51 height 18
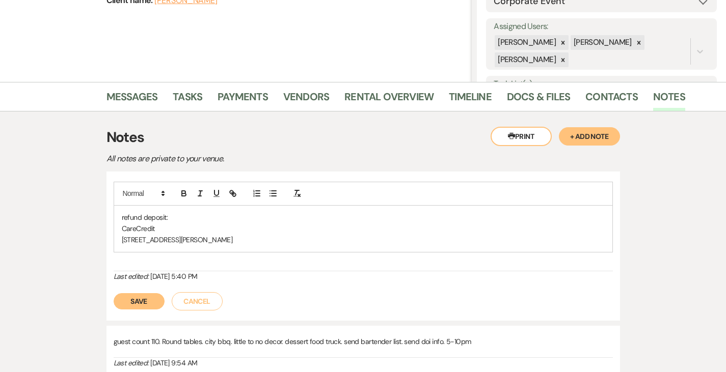
click at [114, 217] on div "refund deposit: CareCredit 555 Anton Blvd #500, Costa Mesa, CA 92626" at bounding box center [363, 229] width 498 height 46
click at [172, 216] on p "refund deposit:" at bounding box center [363, 217] width 483 height 11
click at [172, 216] on p "refund deposit: **Hold $299 refund due: $451" at bounding box center [363, 217] width 483 height 11
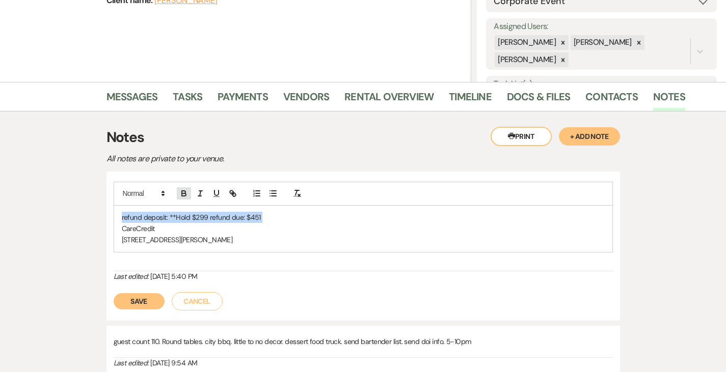
click at [182, 194] on icon "button" at bounding box center [184, 195] width 4 height 3
click at [180, 220] on strong "refund deposit: **Hold $299 refund due: $451" at bounding box center [194, 217] width 144 height 9
click at [114, 301] on button "Save" at bounding box center [139, 301] width 51 height 16
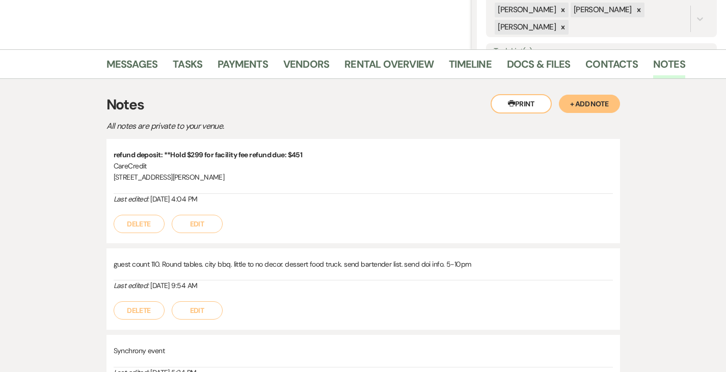
scroll to position [0, 0]
